Goal: Information Seeking & Learning: Learn about a topic

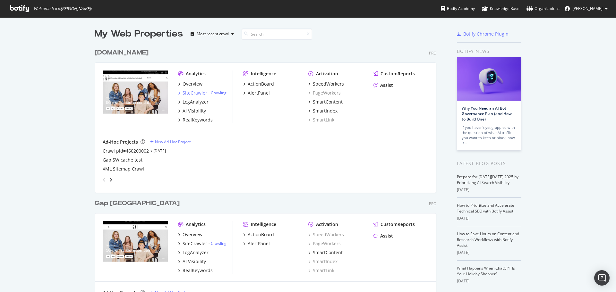
click at [199, 94] on div "SiteCrawler" at bounding box center [194, 93] width 25 height 6
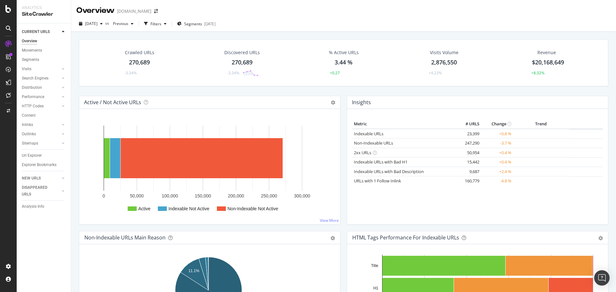
drag, startPoint x: 44, startPoint y: 106, endPoint x: 13, endPoint y: 79, distance: 41.1
click at [44, 106] on link "HTTP Codes" at bounding box center [41, 106] width 38 height 7
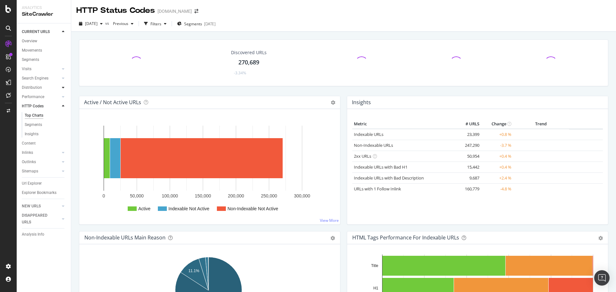
click at [36, 105] on div "HTTP Codes" at bounding box center [33, 106] width 22 height 7
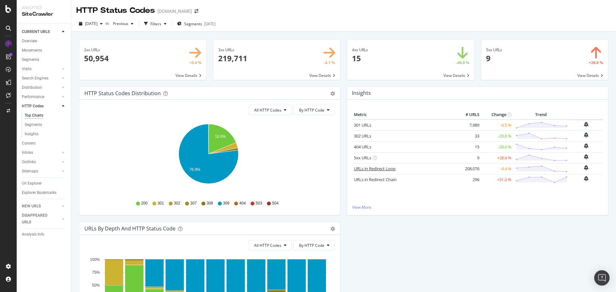
click at [383, 170] on link "URLs in Redirect Loop" at bounding box center [375, 169] width 42 height 6
click at [198, 23] on span "Segments" at bounding box center [193, 23] width 18 height 5
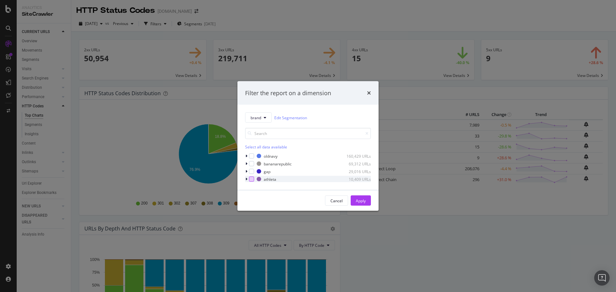
click at [250, 178] on div "modal" at bounding box center [251, 179] width 5 height 5
click at [355, 200] on button "Apply" at bounding box center [361, 201] width 20 height 10
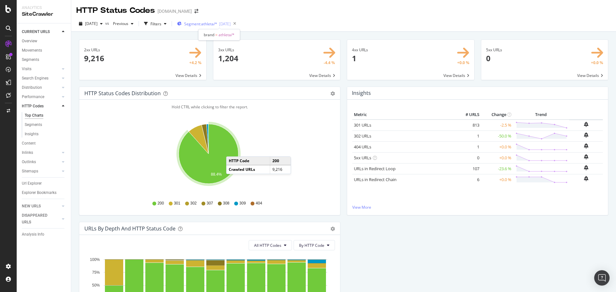
click at [214, 23] on span "Segment: athleta/*" at bounding box center [200, 23] width 33 height 5
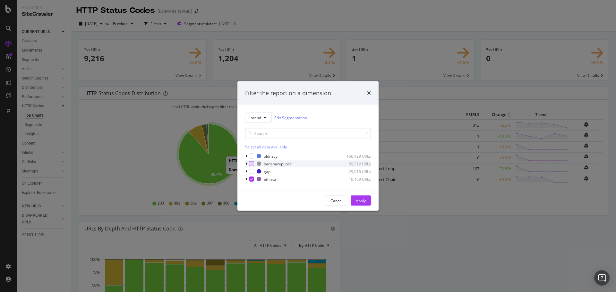
drag, startPoint x: 251, startPoint y: 179, endPoint x: 251, endPoint y: 165, distance: 14.1
click at [251, 179] on icon "modal" at bounding box center [251, 179] width 3 height 3
drag, startPoint x: 253, startPoint y: 154, endPoint x: 372, endPoint y: 204, distance: 128.9
click at [253, 155] on div "modal" at bounding box center [251, 156] width 5 height 5
click at [359, 197] on div "Apply" at bounding box center [361, 201] width 10 height 10
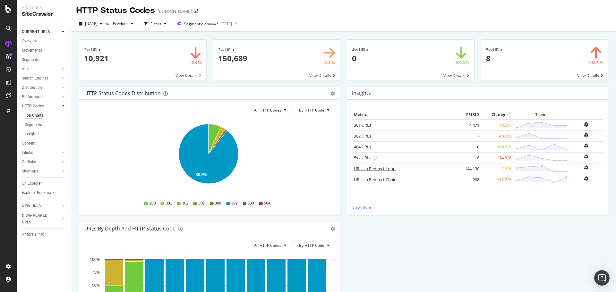
click at [377, 168] on link "URLs in Redirect Loop" at bounding box center [375, 169] width 42 height 6
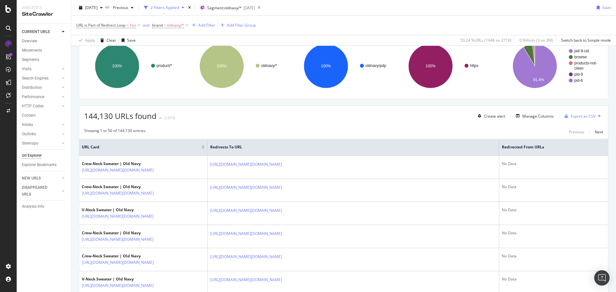
scroll to position [96, 0]
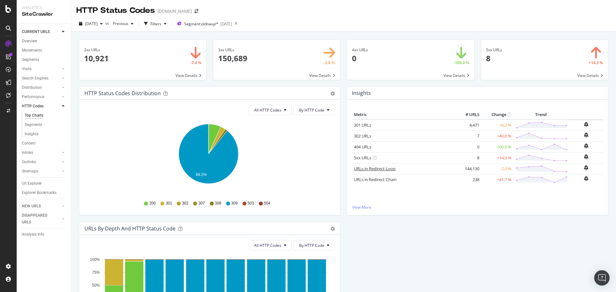
click at [380, 169] on link "URLs in Redirect Loop" at bounding box center [375, 169] width 42 height 6
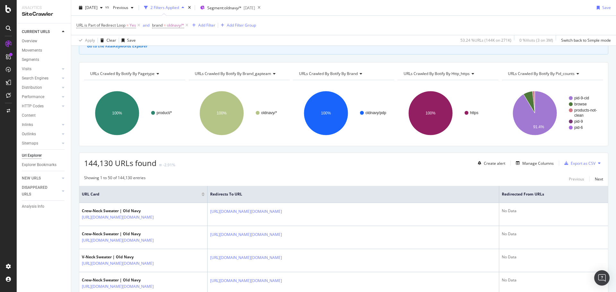
scroll to position [45, 0]
